Goal: Task Accomplishment & Management: Complete application form

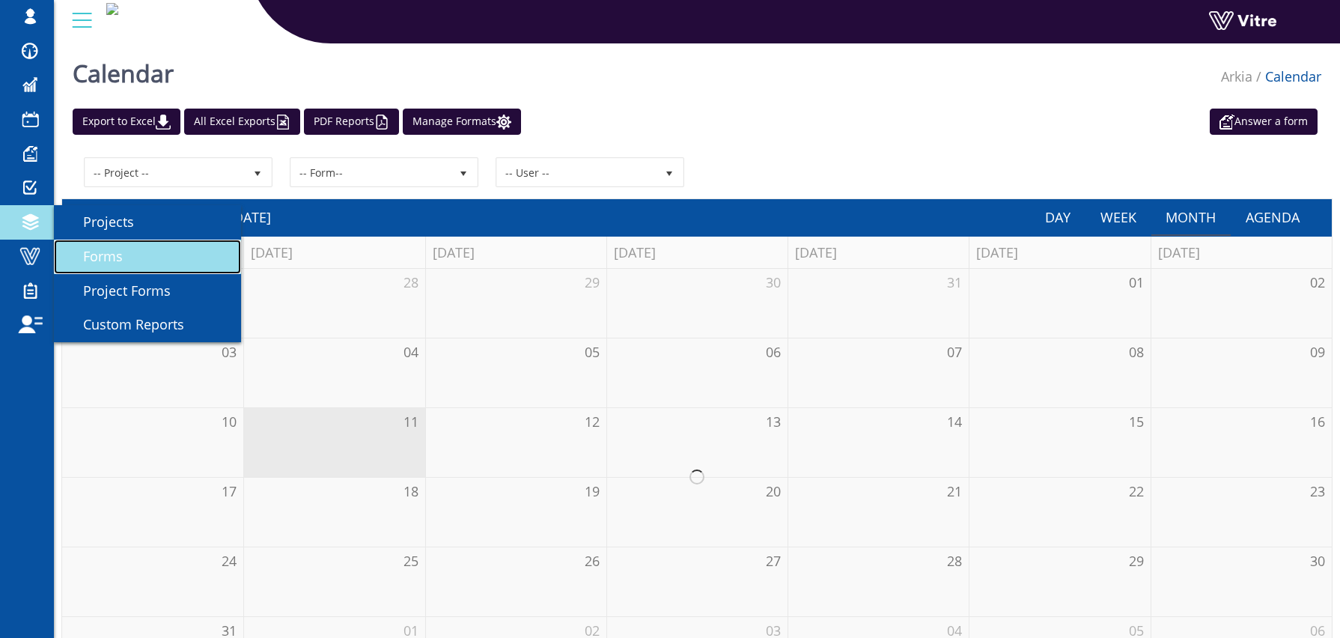
click at [106, 249] on span "Forms" at bounding box center [94, 256] width 58 height 18
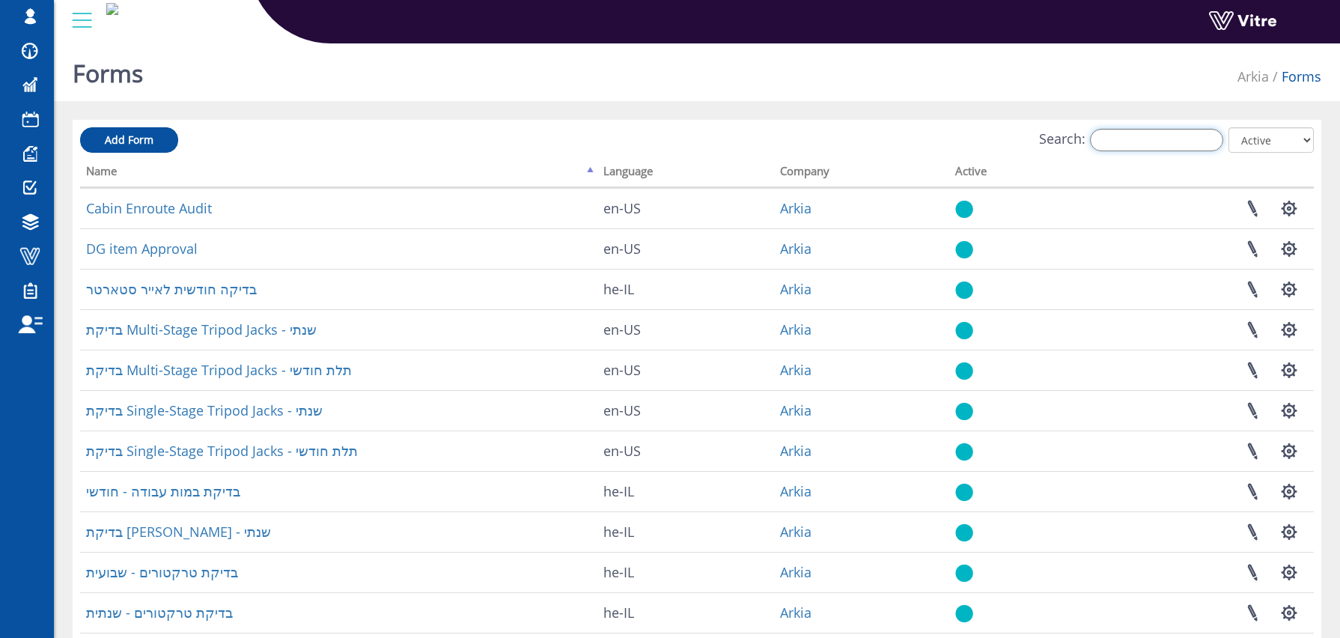
click at [1167, 137] on input "Search:" at bounding box center [1156, 140] width 133 height 22
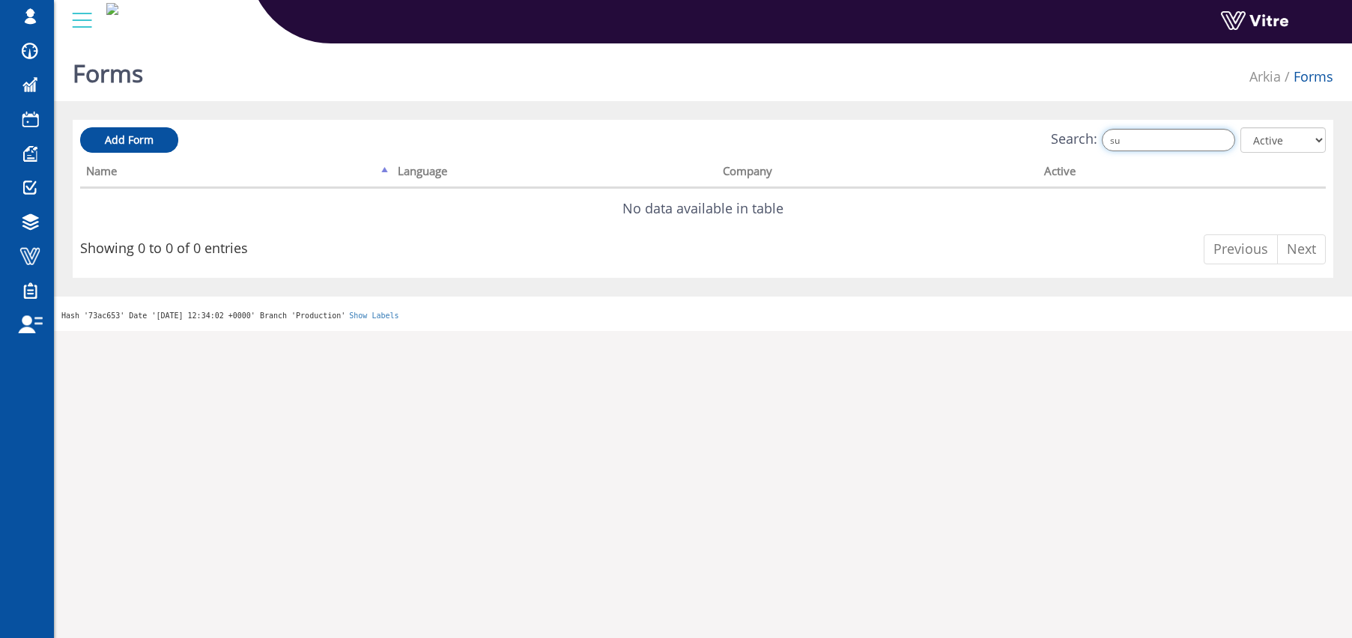
type input "s"
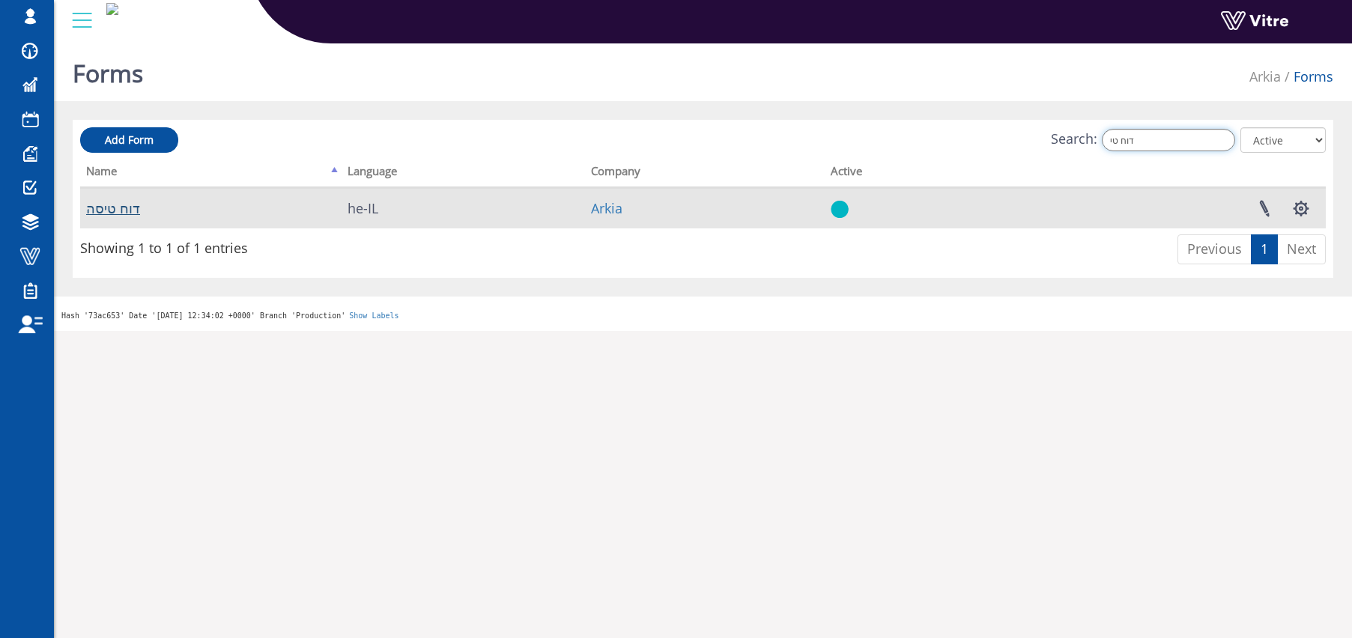
type input "דוח טי"
click at [118, 205] on link "דוח טיסה" at bounding box center [113, 208] width 54 height 18
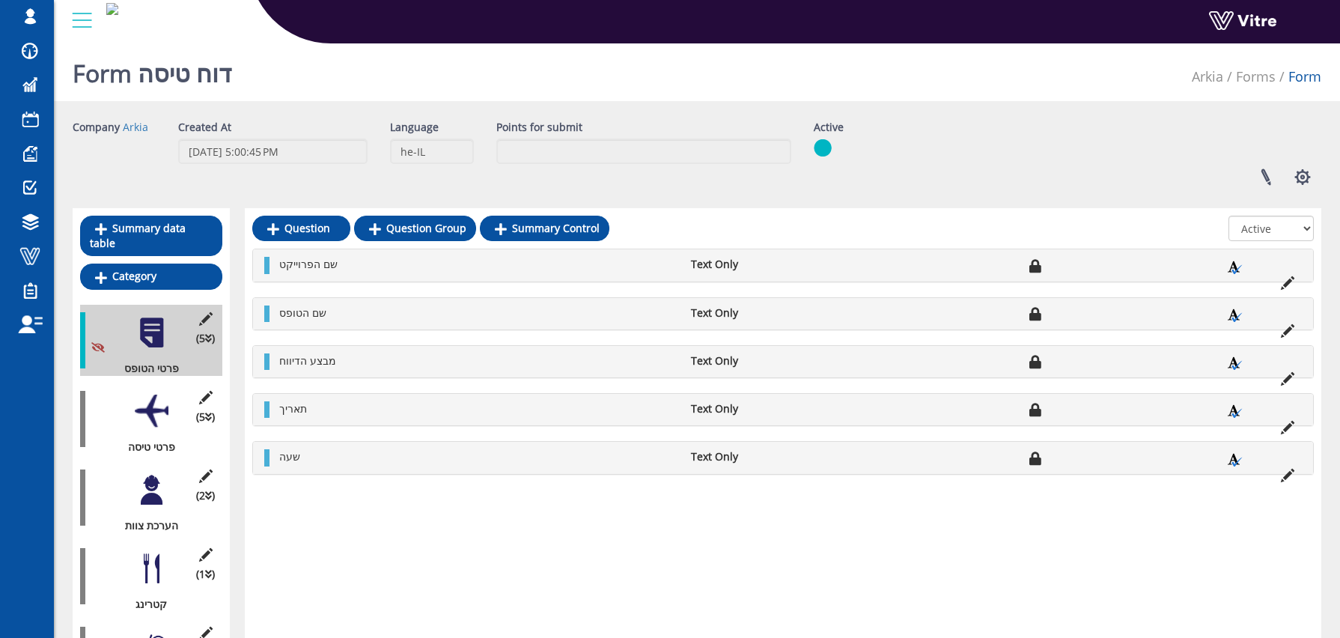
click at [149, 395] on div at bounding box center [152, 412] width 34 height 34
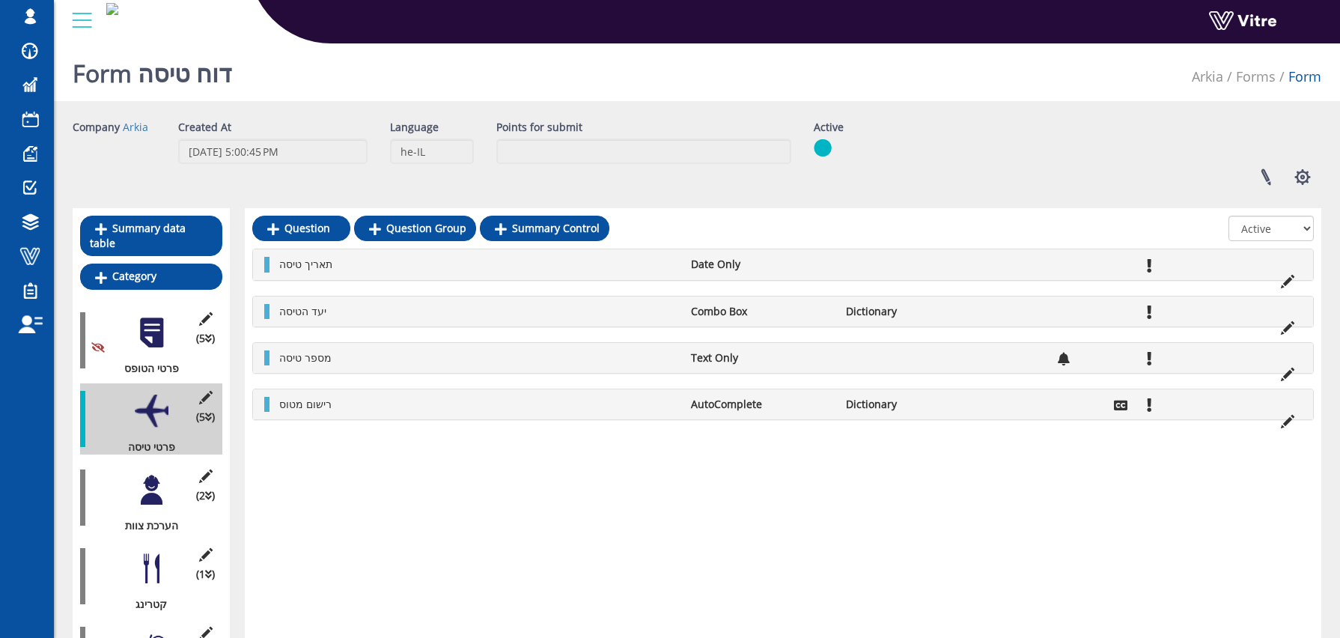
click at [154, 481] on div at bounding box center [152, 490] width 34 height 34
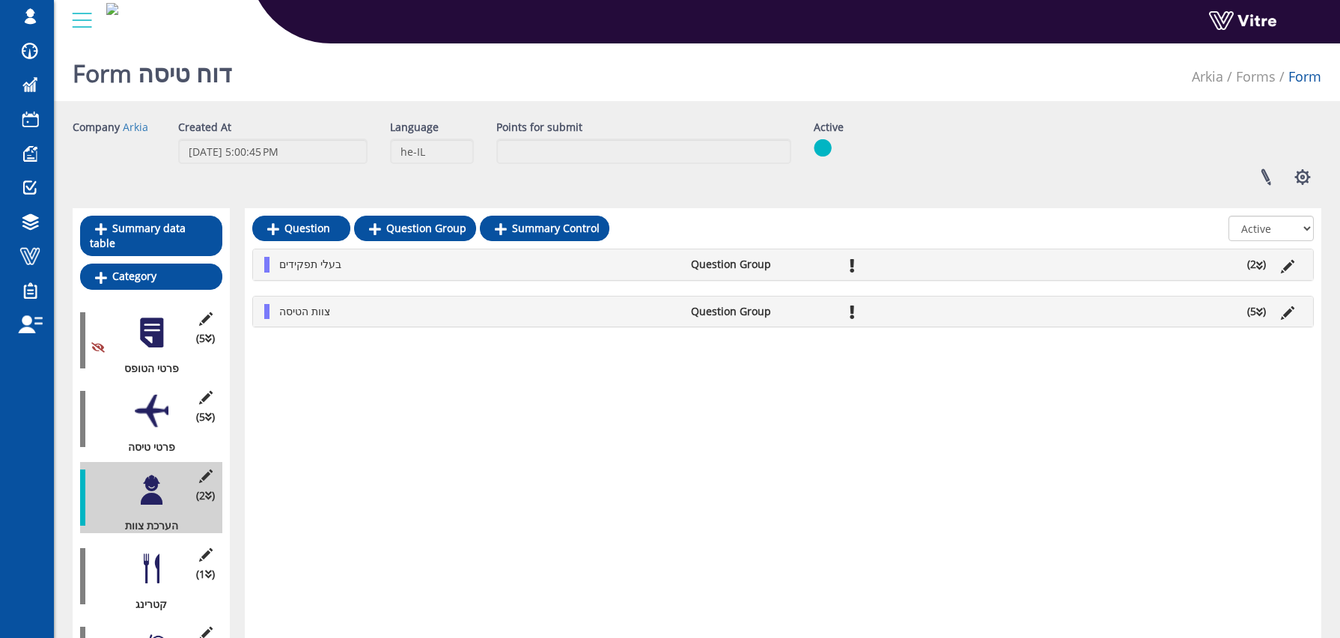
click at [411, 264] on li "בעלי תפקידים" at bounding box center [478, 264] width 412 height 15
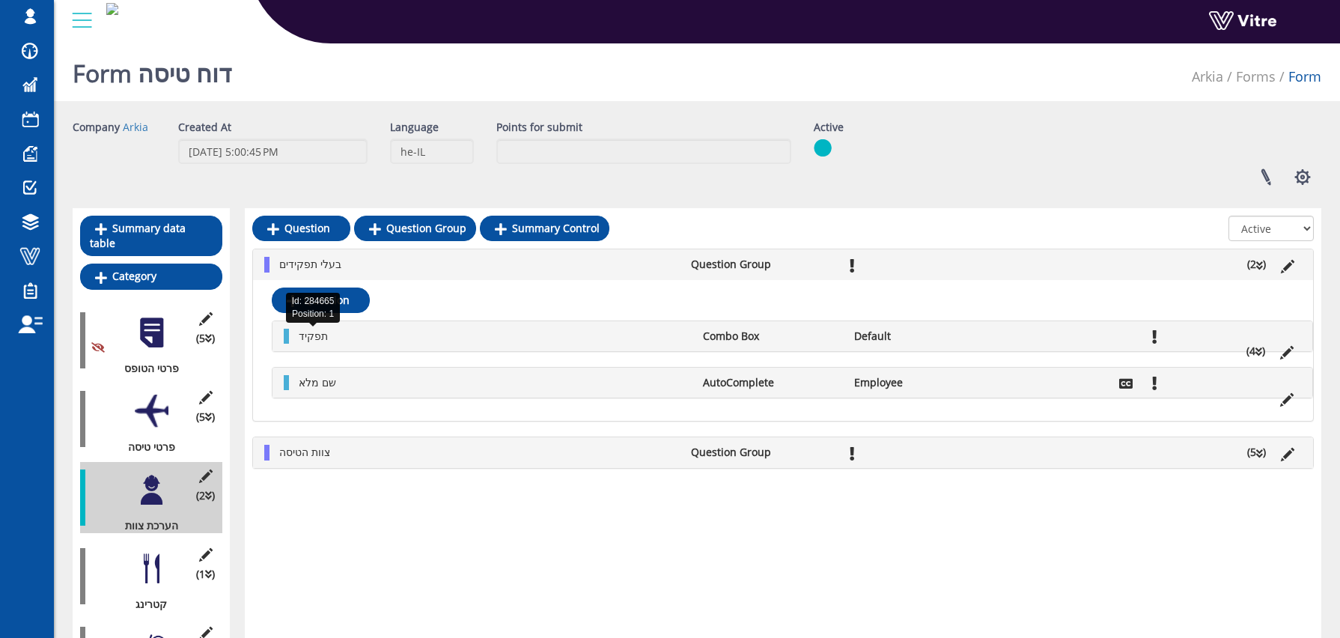
click at [300, 335] on span "תפקיד" at bounding box center [313, 336] width 29 height 14
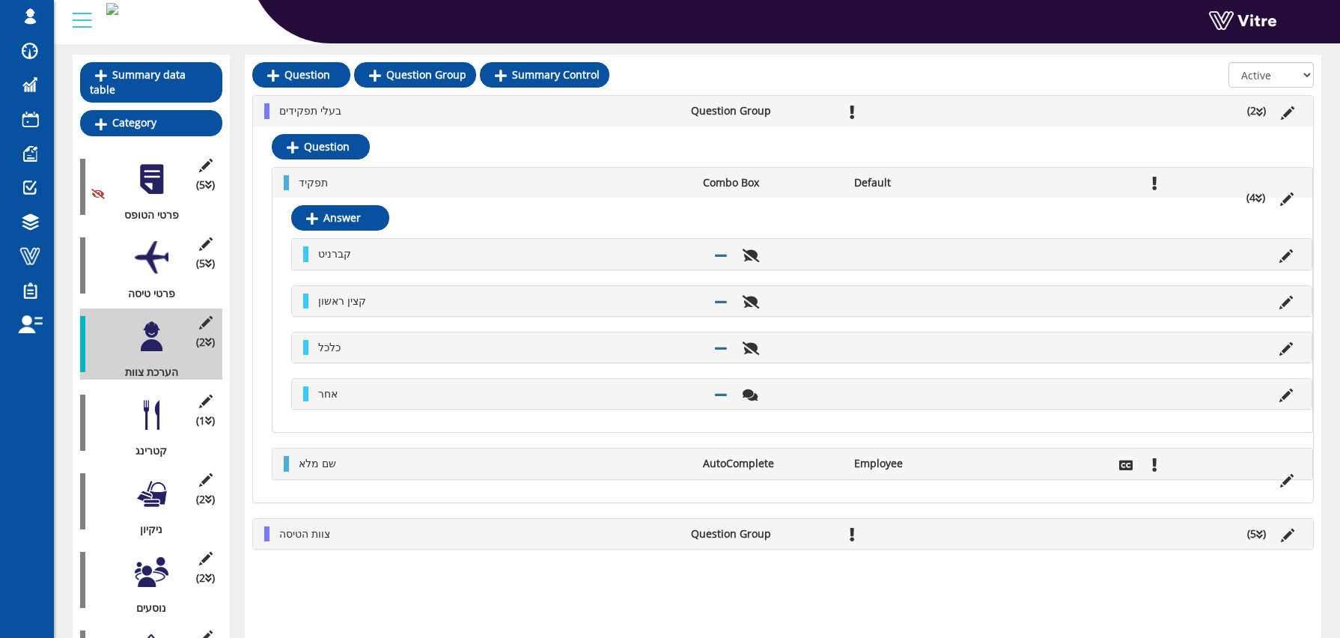
scroll to position [159, 0]
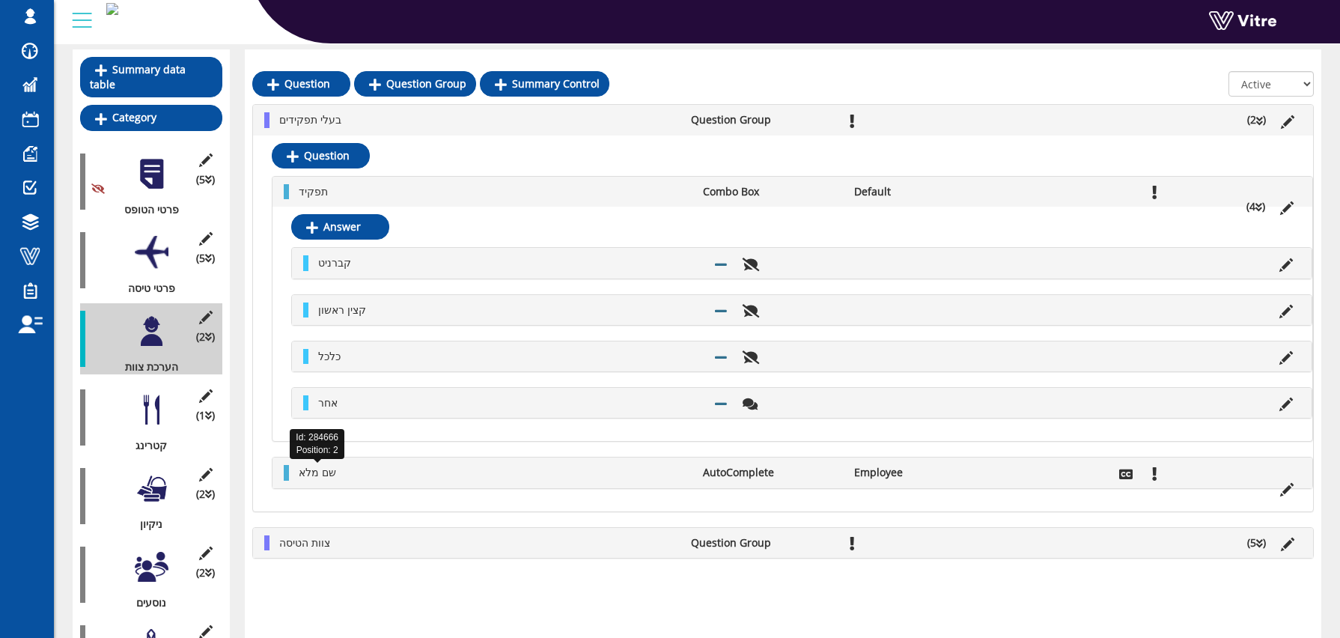
click at [320, 477] on span "שם מלא" at bounding box center [317, 472] width 37 height 14
click at [306, 544] on span "צוות הטיסה" at bounding box center [304, 542] width 51 height 14
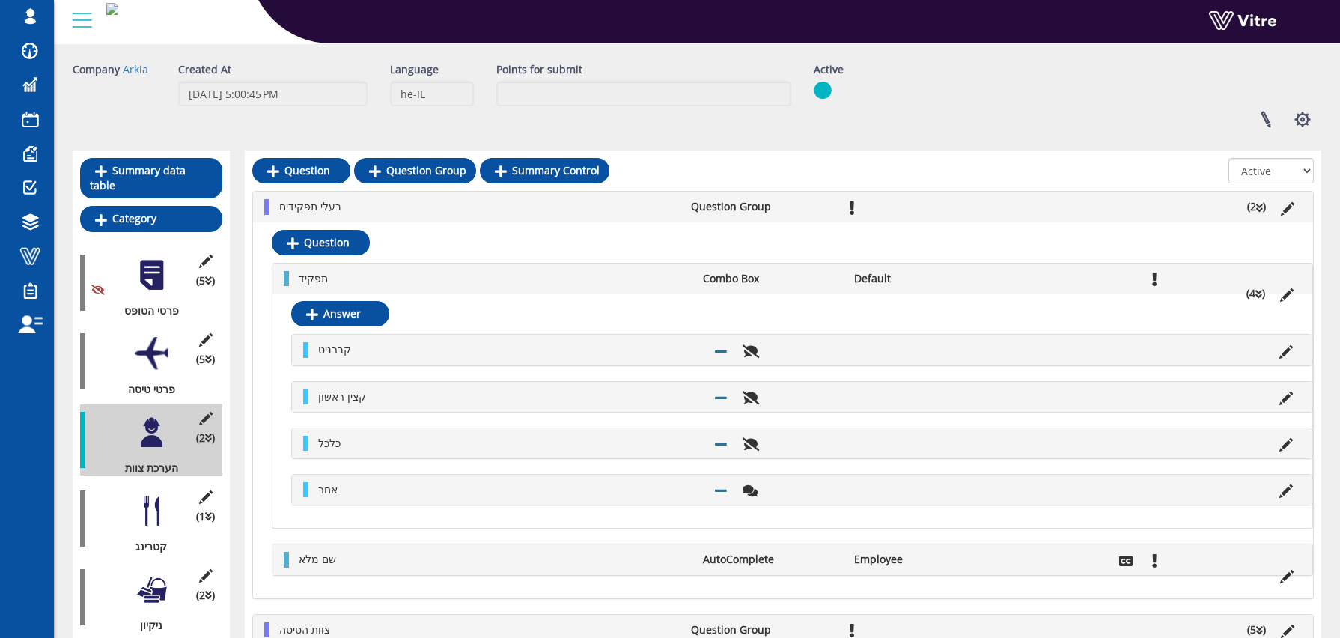
scroll to position [63, 0]
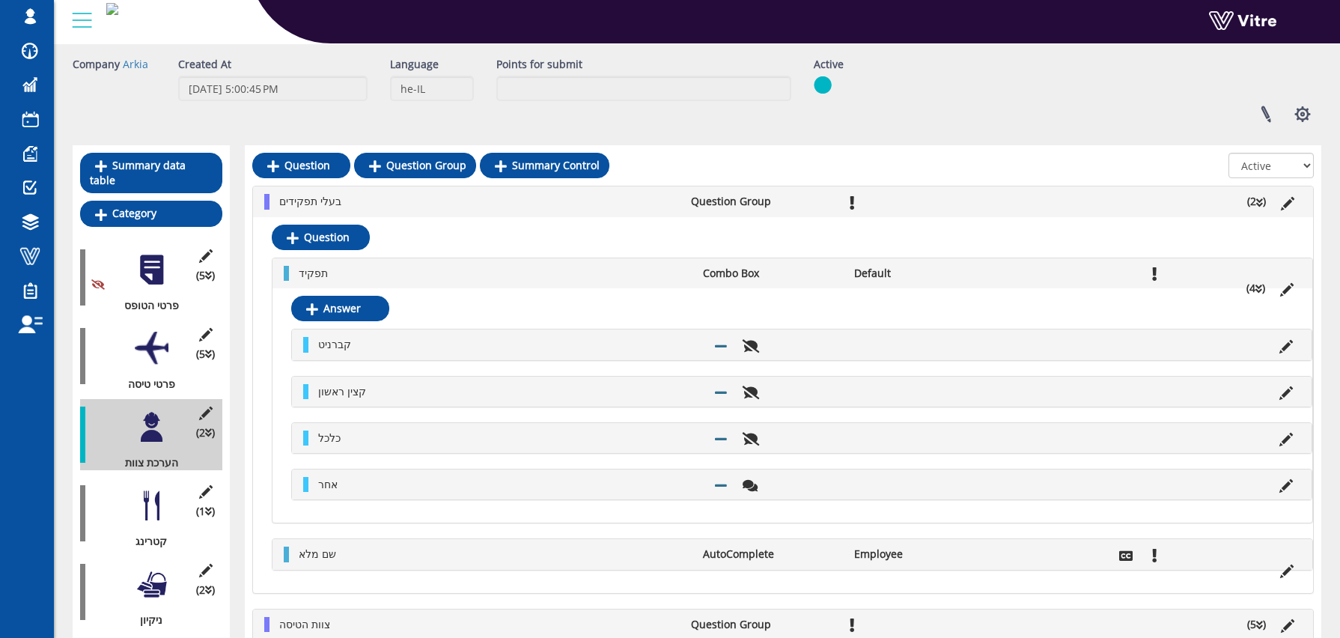
click at [142, 493] on div at bounding box center [152, 506] width 34 height 34
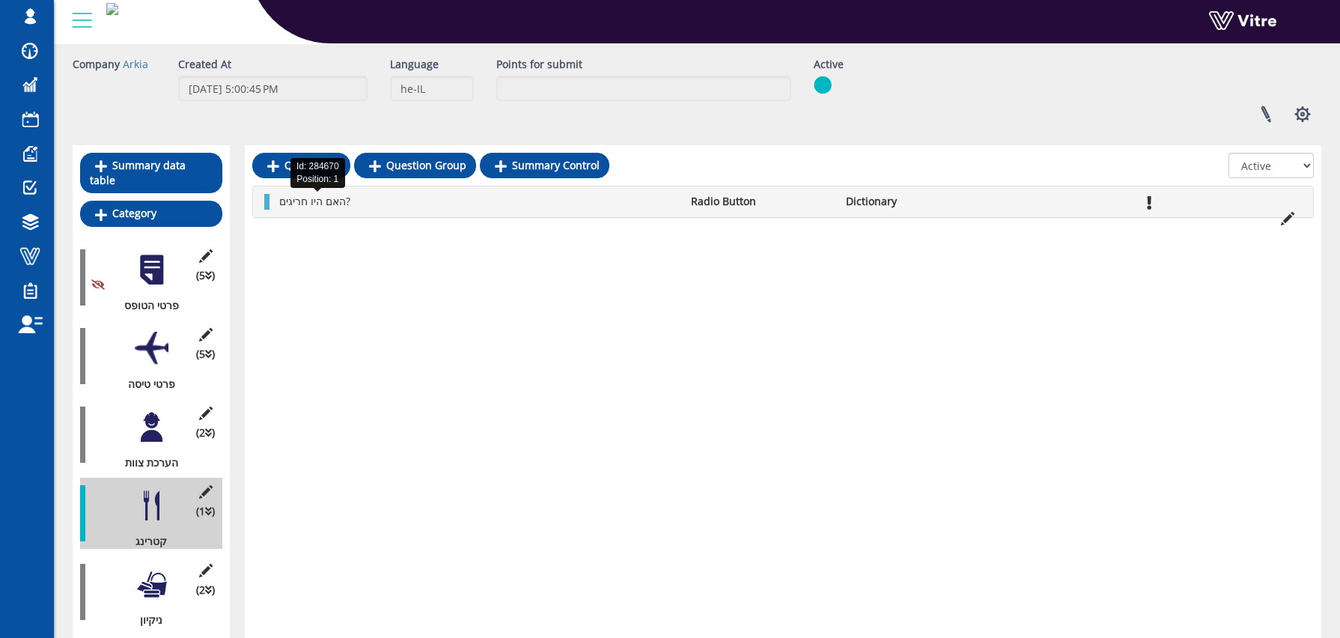
click at [325, 204] on span "האם היו חריגים?" at bounding box center [314, 201] width 71 height 14
click at [335, 200] on span "האם היו חריגים?" at bounding box center [314, 201] width 71 height 14
click at [147, 595] on div "(2 ) ניקיון" at bounding box center [151, 591] width 142 height 71
click at [153, 574] on div at bounding box center [152, 585] width 34 height 34
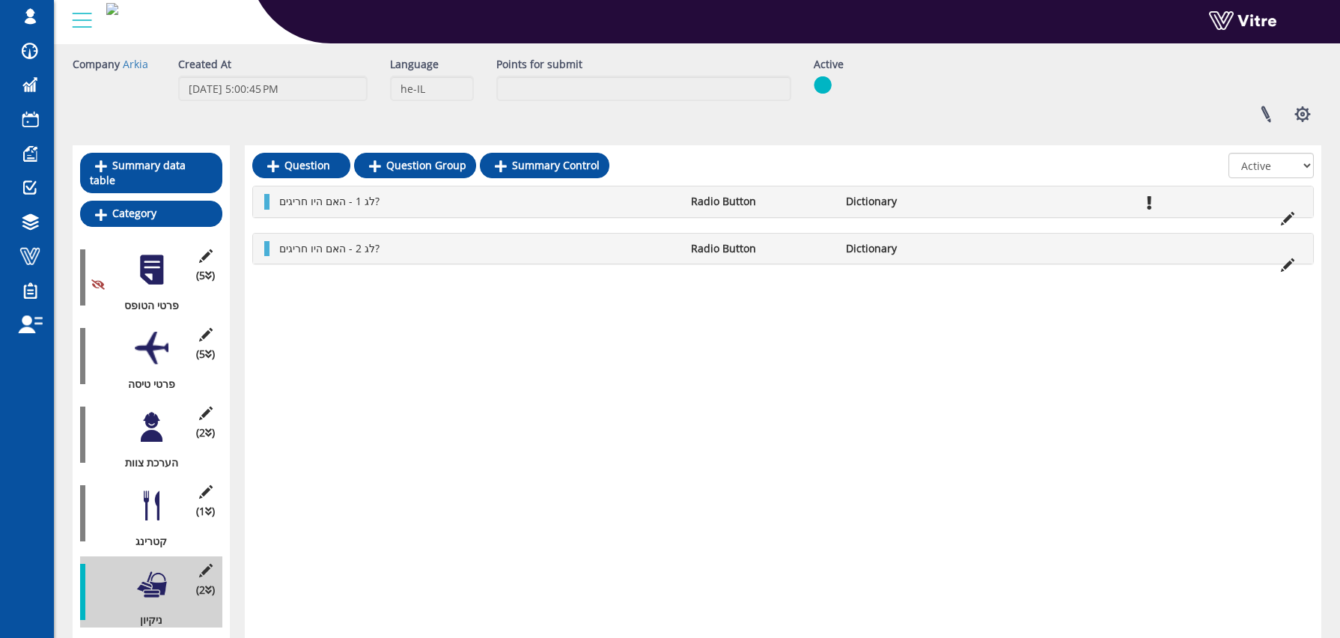
scroll to position [362, 0]
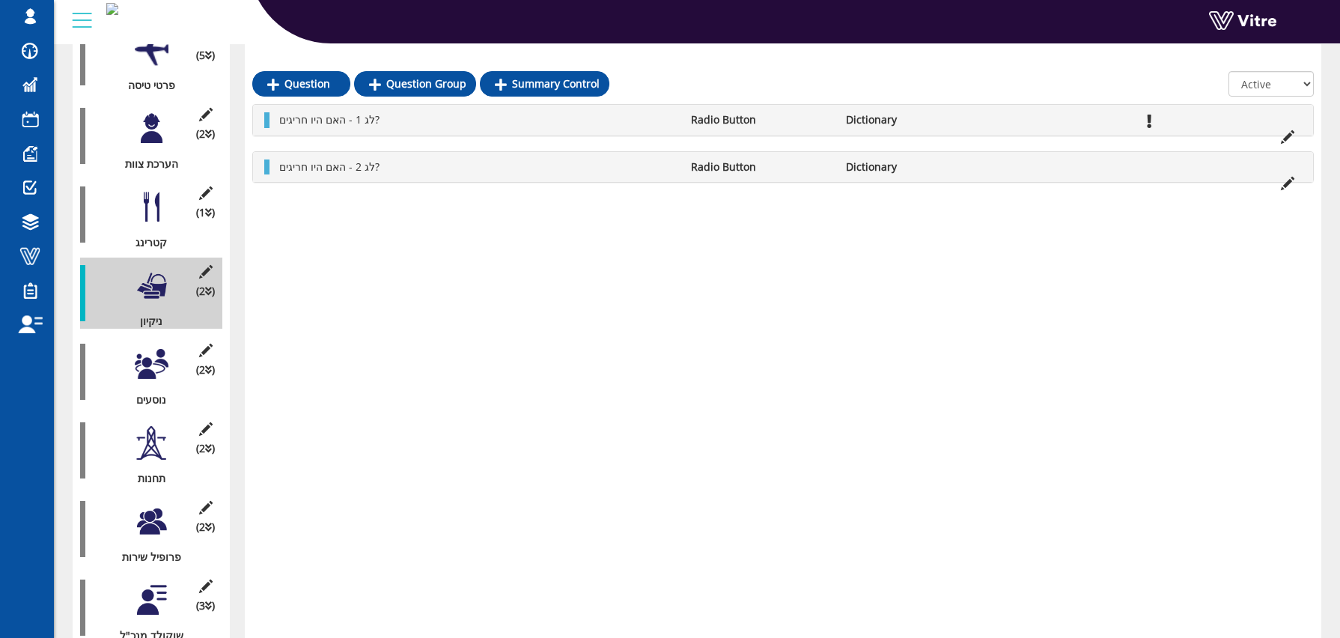
click at [142, 359] on div at bounding box center [152, 364] width 34 height 34
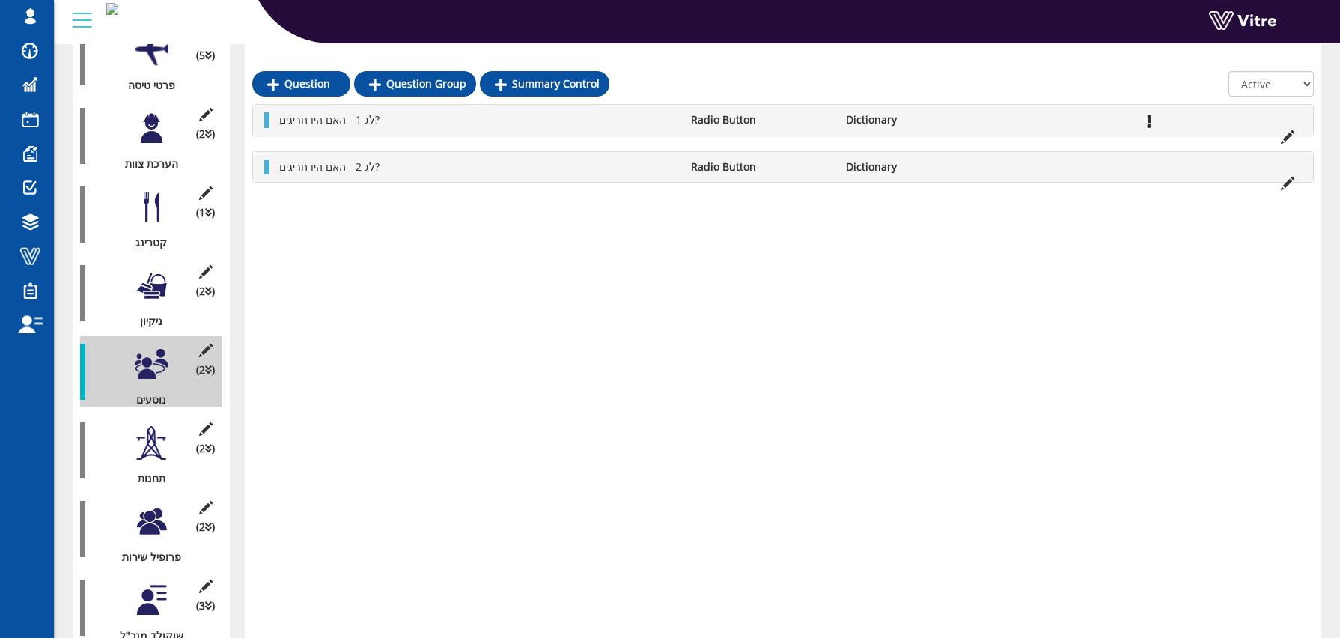
click at [159, 434] on div at bounding box center [152, 443] width 34 height 34
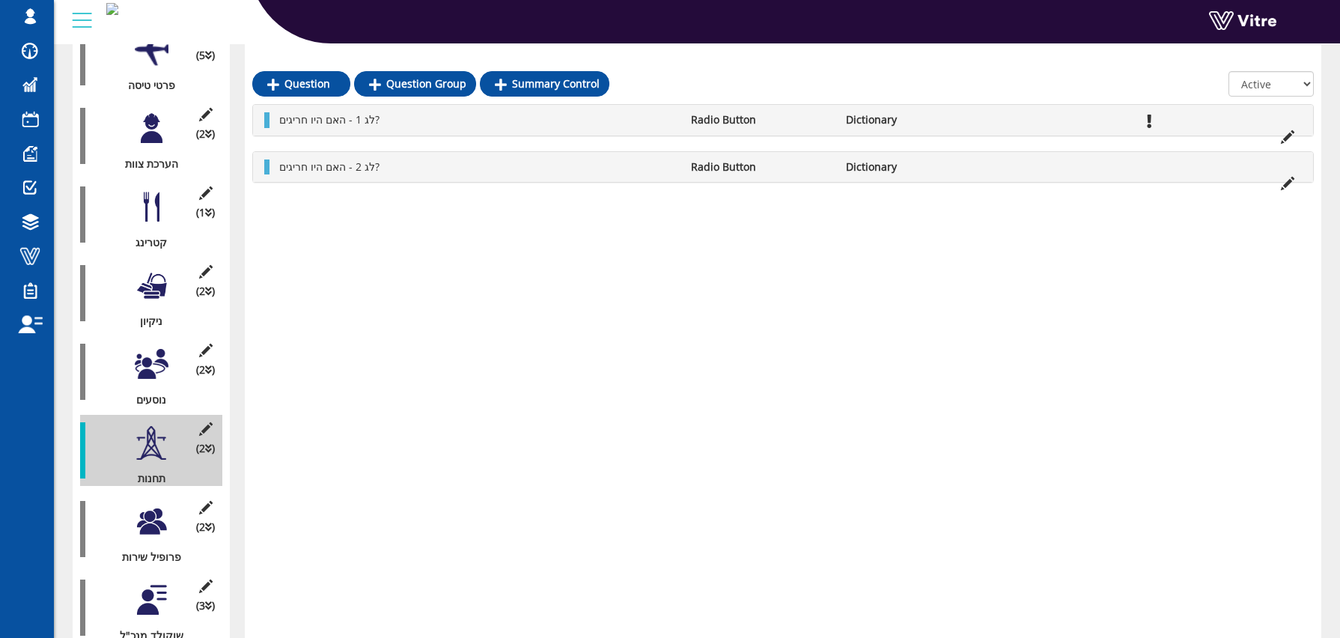
click at [149, 517] on div at bounding box center [152, 522] width 34 height 34
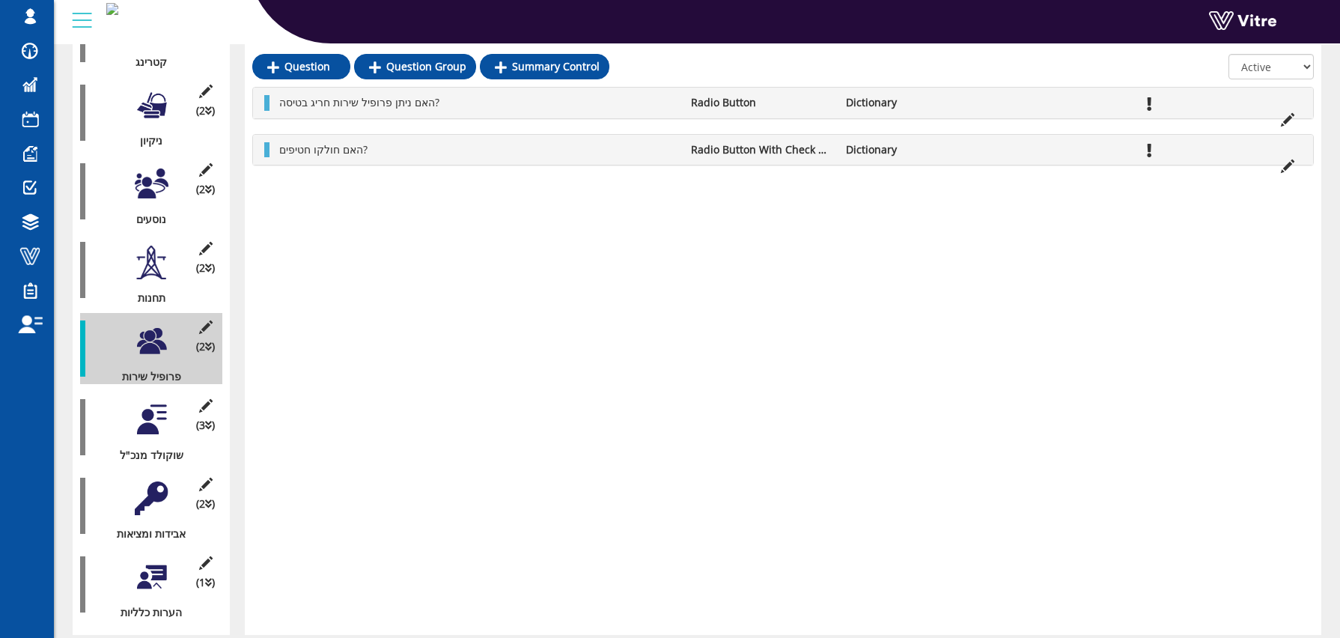
scroll to position [565, 0]
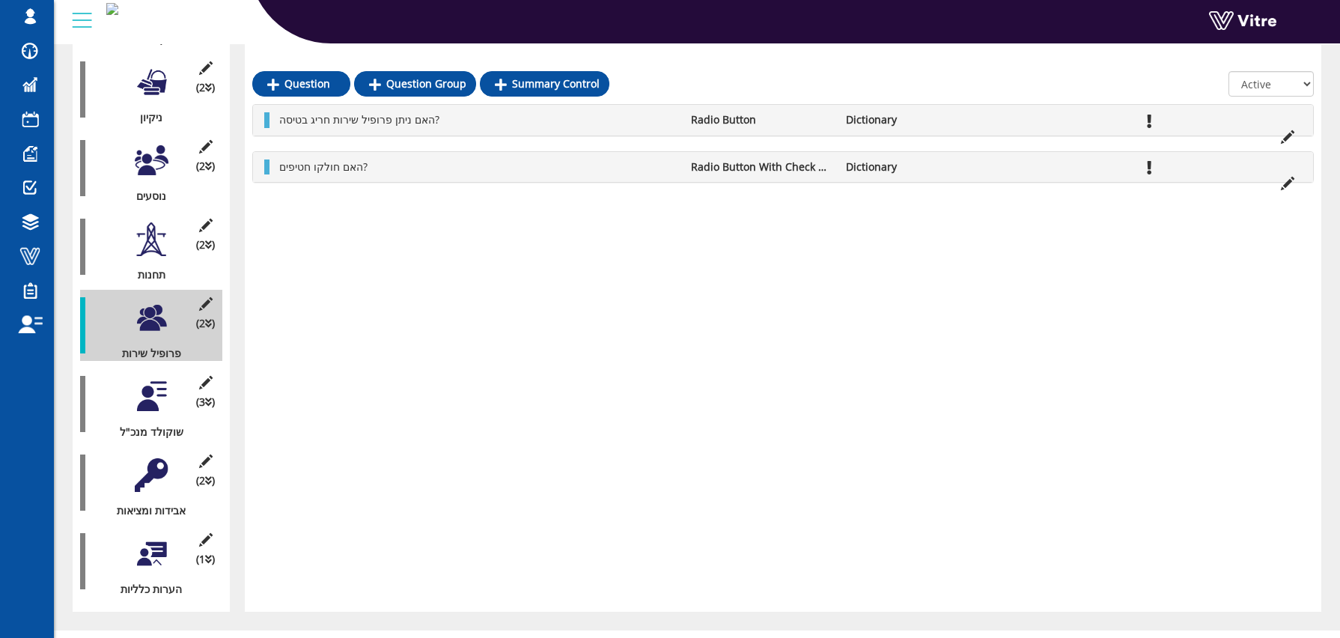
click at [145, 380] on div at bounding box center [152, 397] width 34 height 34
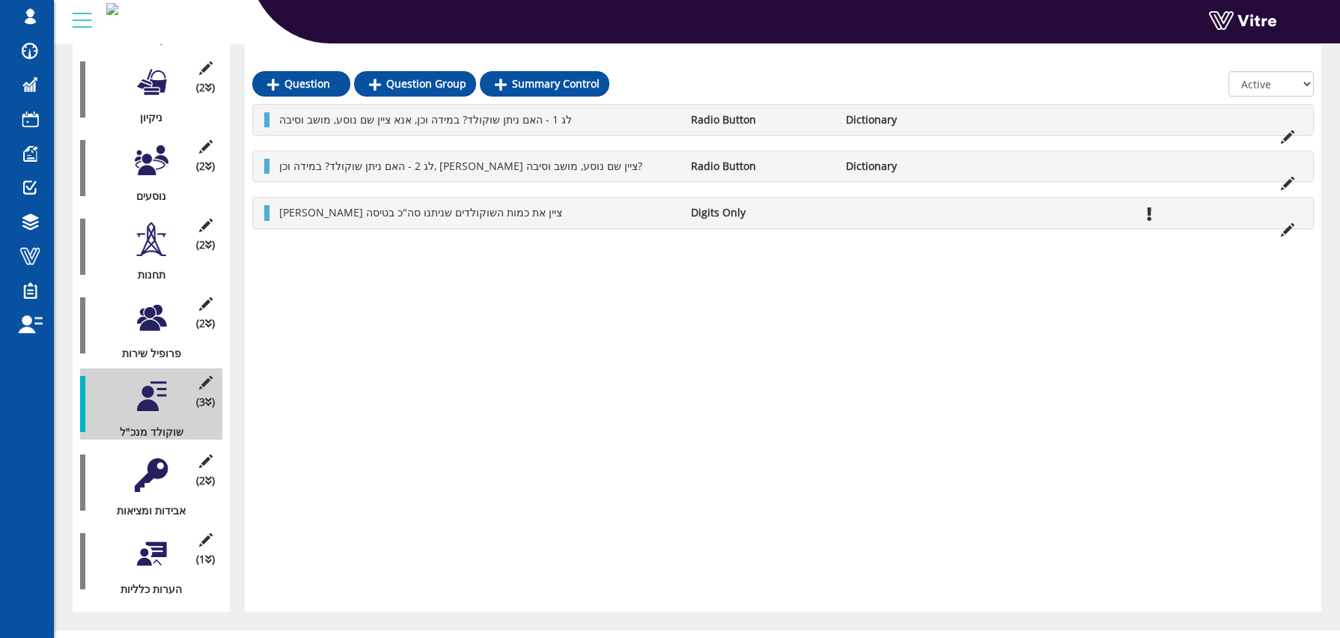
click at [147, 458] on div at bounding box center [152, 475] width 34 height 34
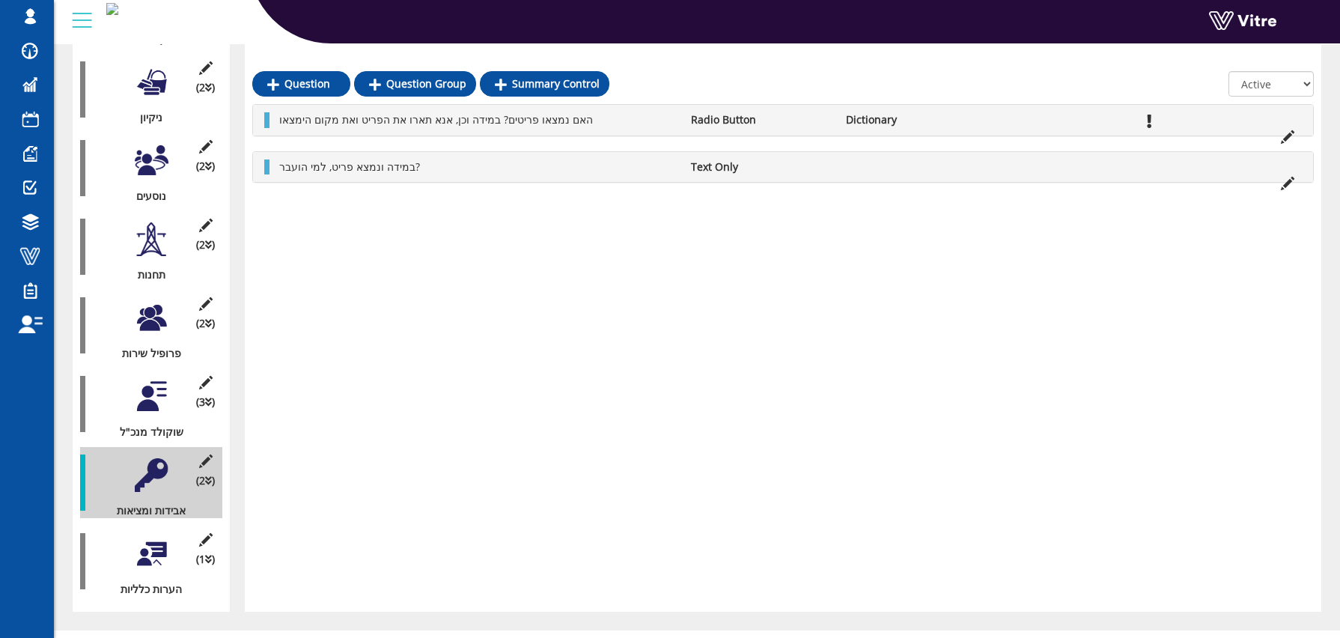
click at [142, 537] on div at bounding box center [152, 554] width 34 height 34
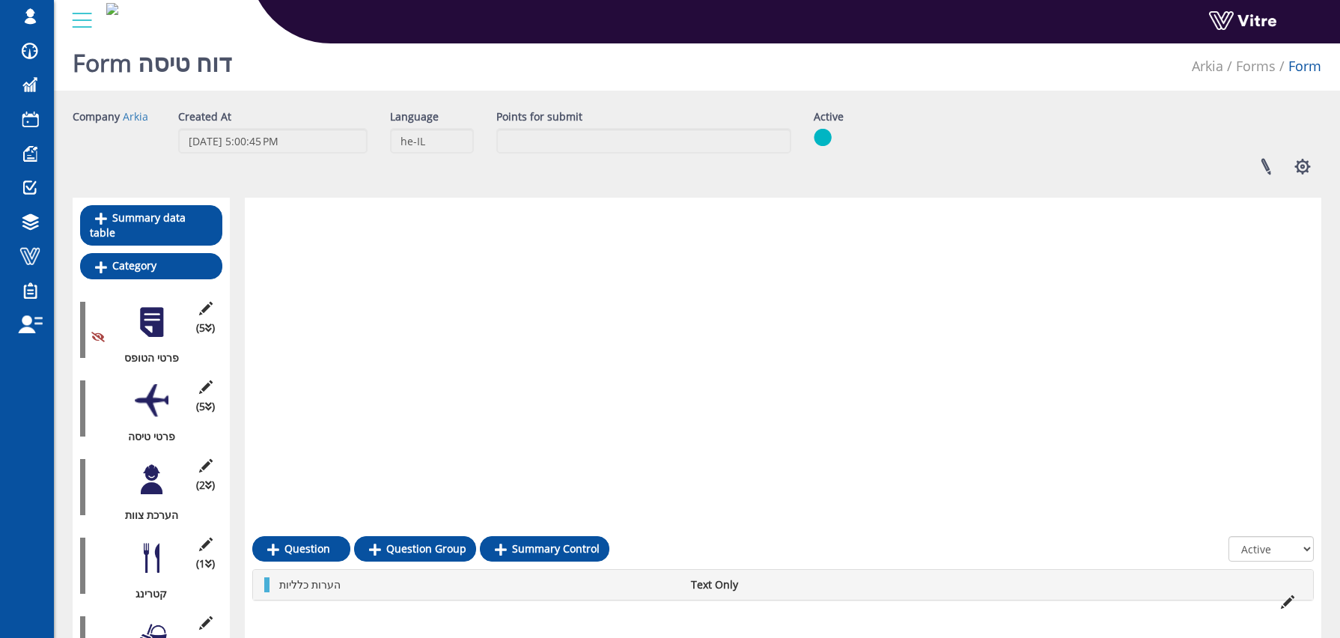
scroll to position [0, 0]
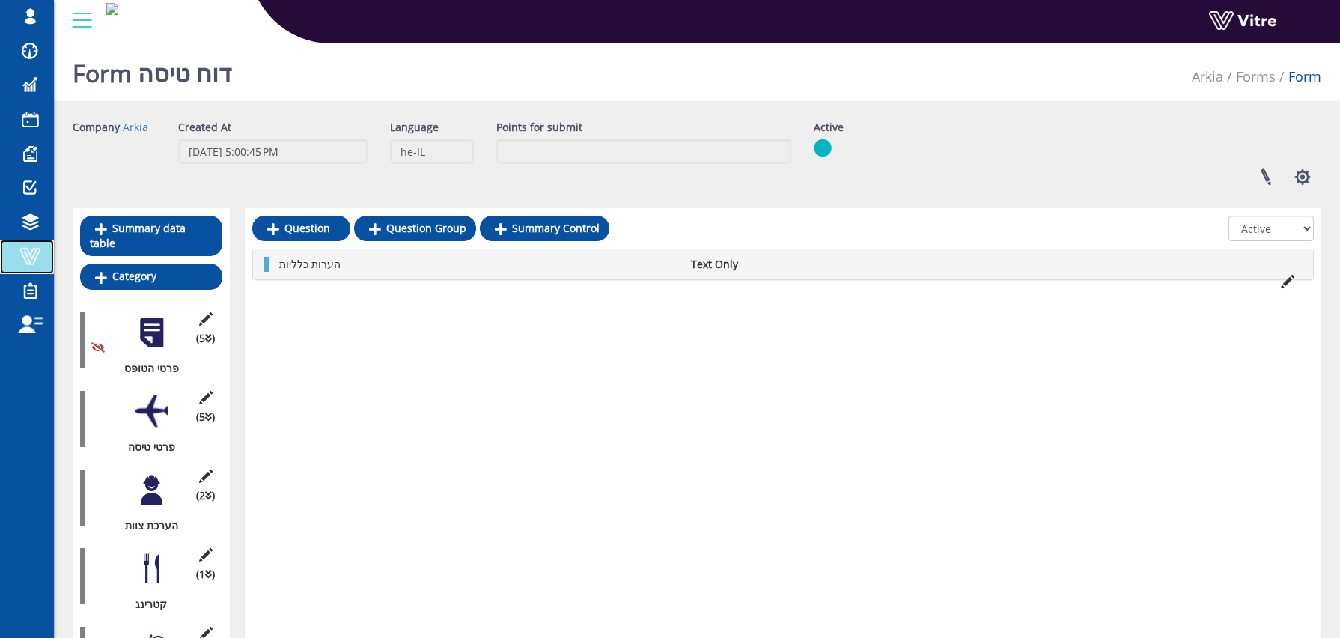
click at [28, 261] on span at bounding box center [29, 256] width 37 height 18
